Goal: Check status

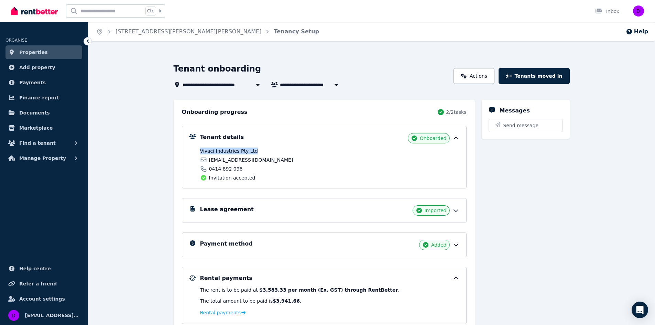
click at [29, 50] on span "Properties" at bounding box center [33, 52] width 29 height 8
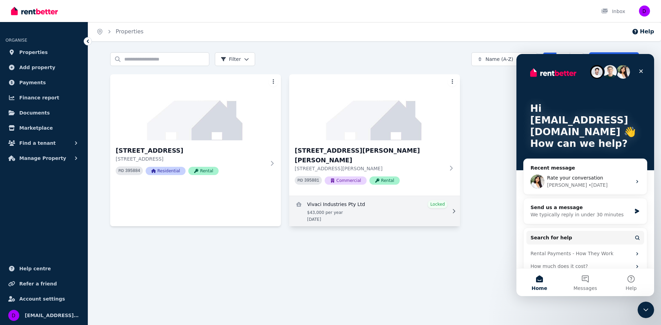
click at [440, 196] on link "View details for Vivaci Industries Pty Ltd" at bounding box center [374, 211] width 171 height 30
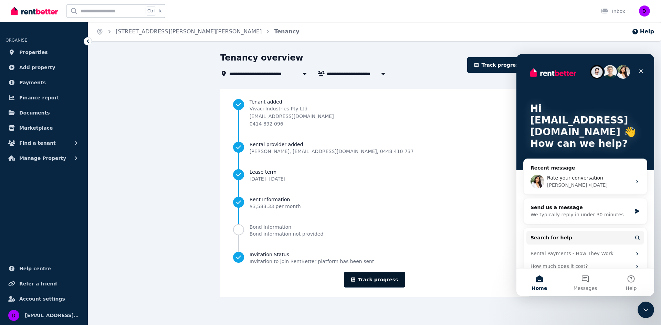
click at [392, 279] on link "Track progress" at bounding box center [375, 280] width 62 height 16
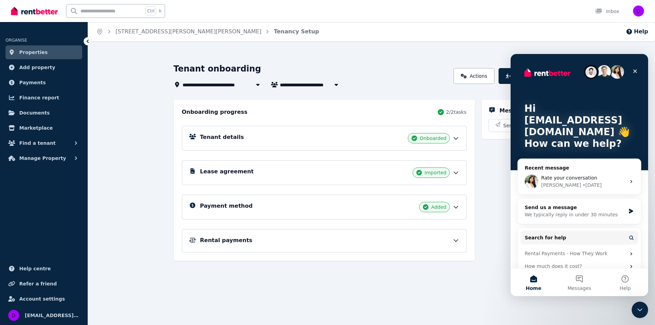
click at [454, 240] on icon at bounding box center [456, 241] width 4 height 2
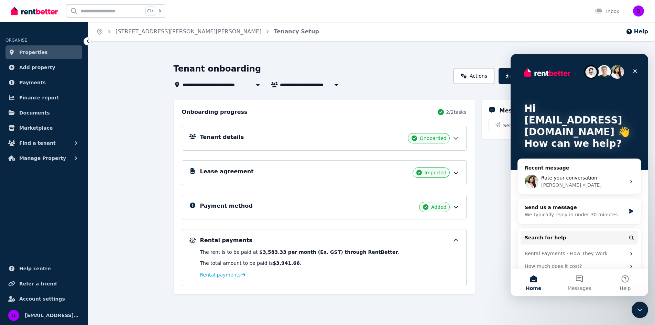
click at [488, 231] on div "Messages Send message" at bounding box center [526, 197] width 88 height 195
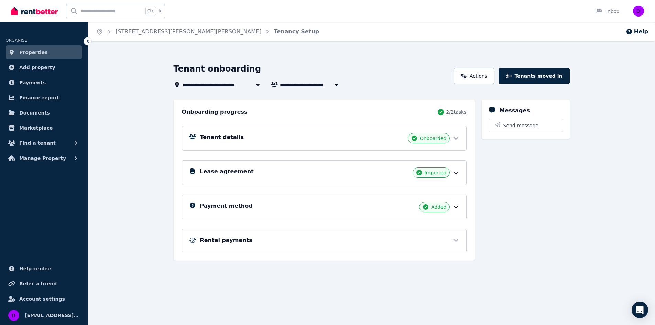
click at [455, 239] on icon at bounding box center [456, 240] width 7 height 7
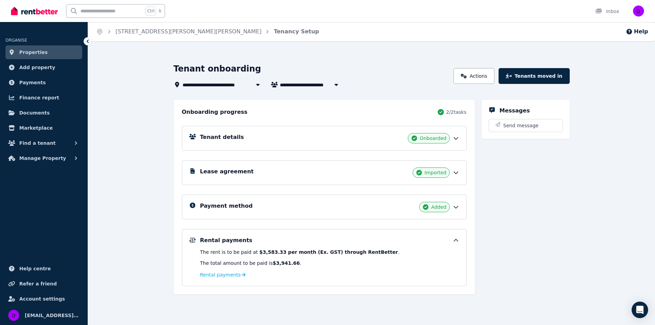
click at [456, 206] on icon at bounding box center [456, 207] width 7 height 7
